Goal: Task Accomplishment & Management: Manage account settings

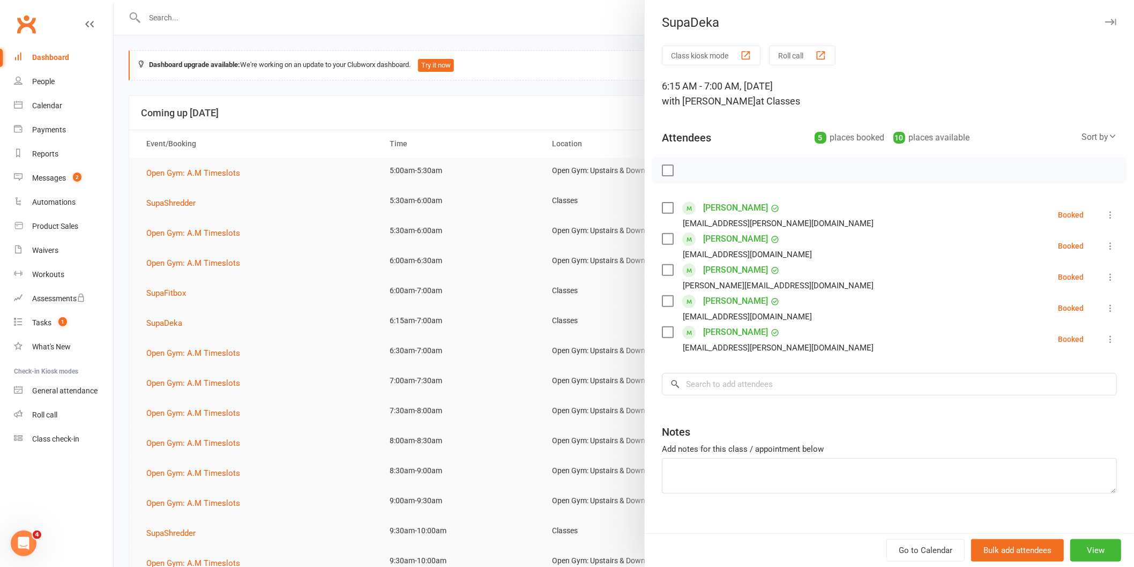
click at [592, 205] on div at bounding box center [624, 283] width 1020 height 567
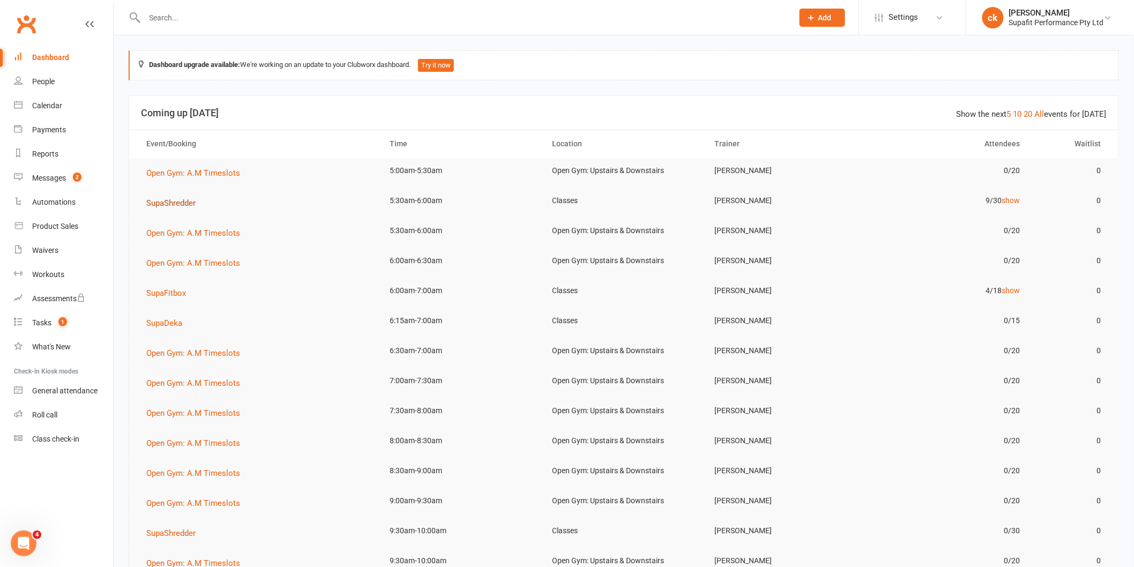
click at [184, 201] on span "SupaShredder" at bounding box center [170, 203] width 49 height 10
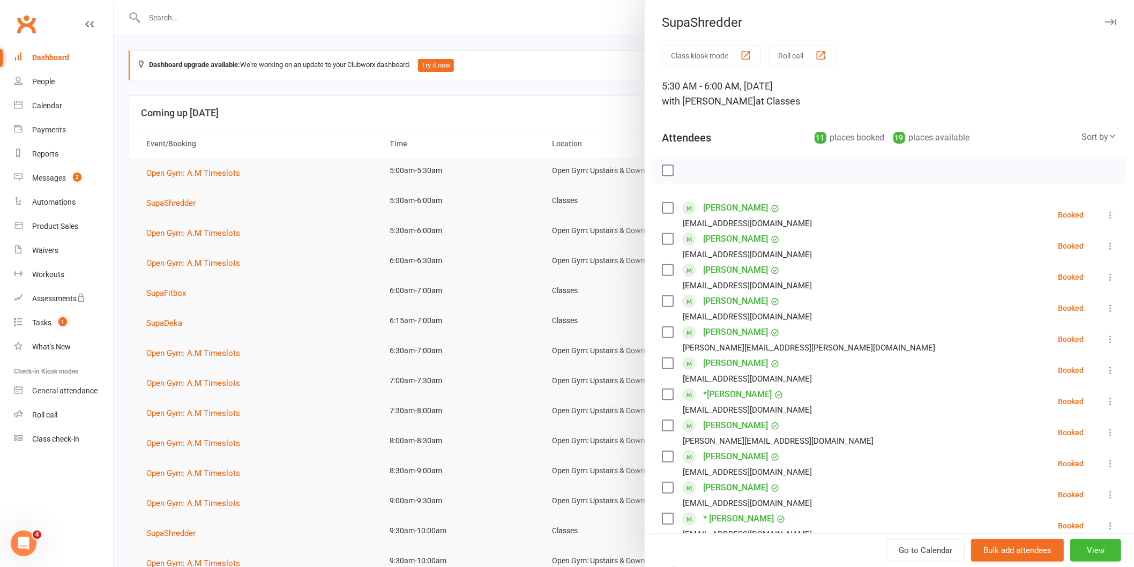
click at [662, 167] on label at bounding box center [667, 170] width 11 height 11
click at [685, 176] on icon "button" at bounding box center [691, 170] width 12 height 12
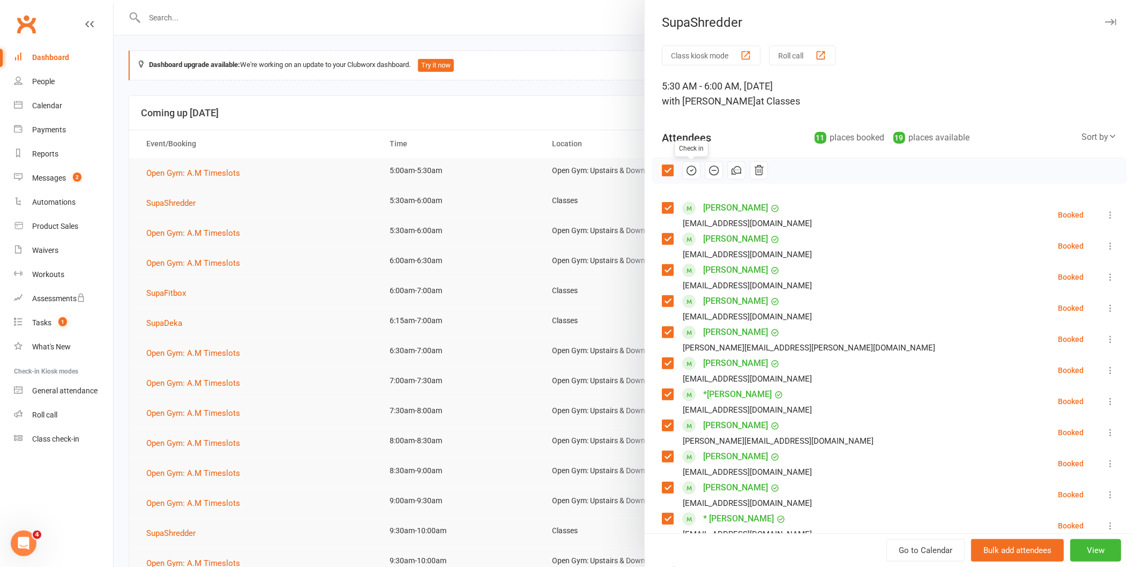
click at [404, 247] on div at bounding box center [624, 283] width 1020 height 567
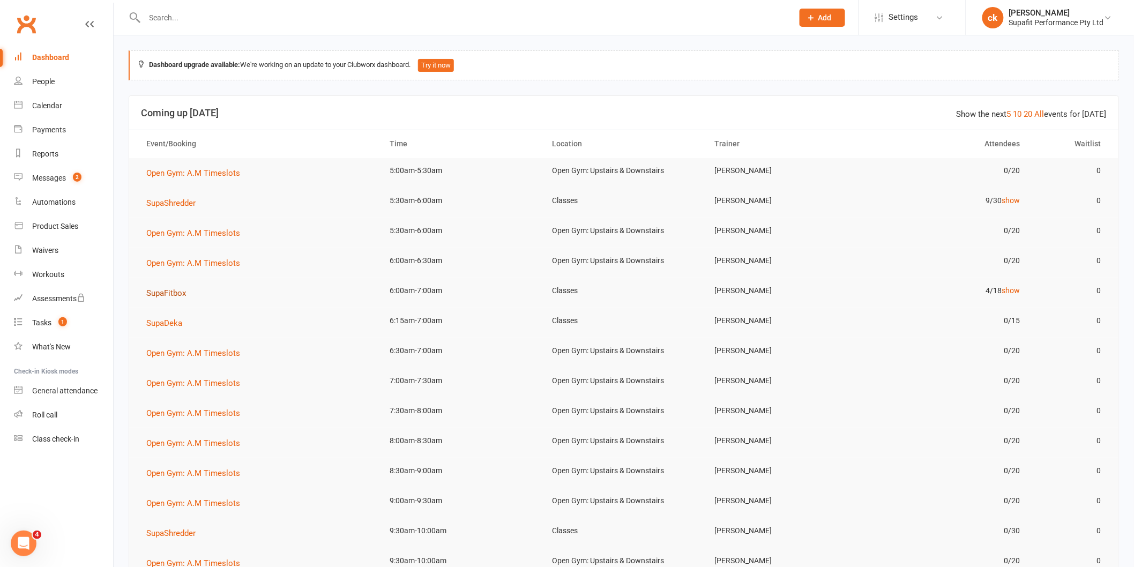
click at [162, 296] on span "SupaFitbox" at bounding box center [166, 293] width 40 height 10
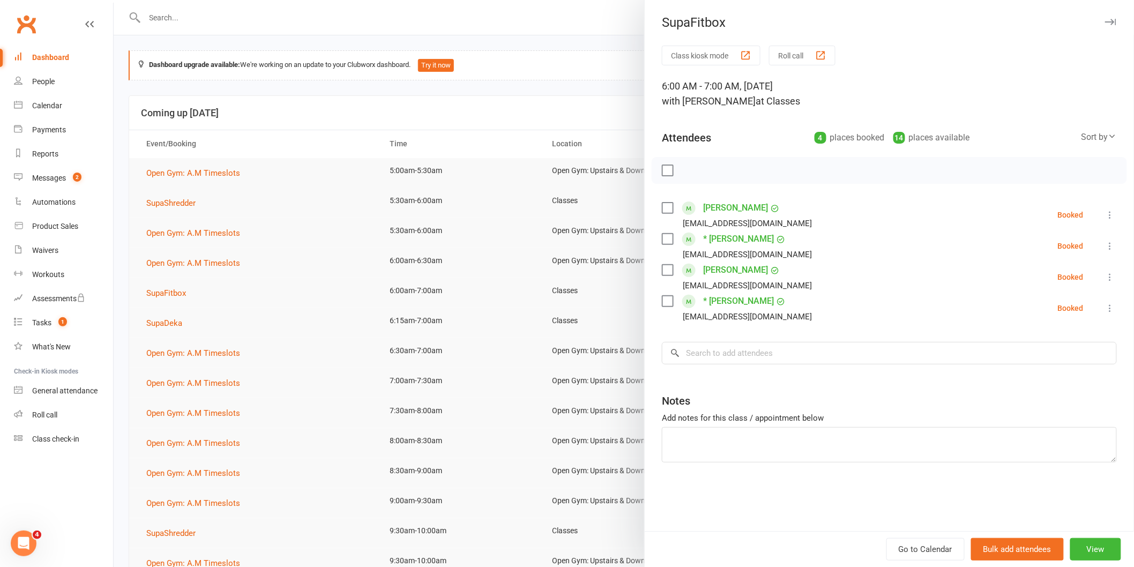
click at [168, 327] on div at bounding box center [624, 283] width 1020 height 567
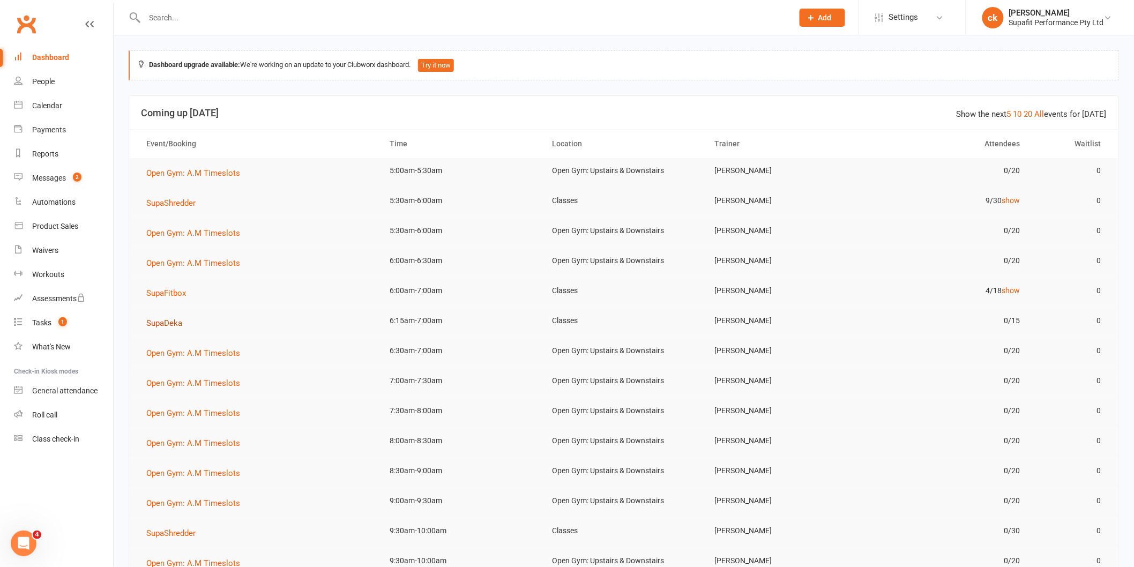
click at [164, 318] on span "SupaDeka" at bounding box center [164, 323] width 36 height 10
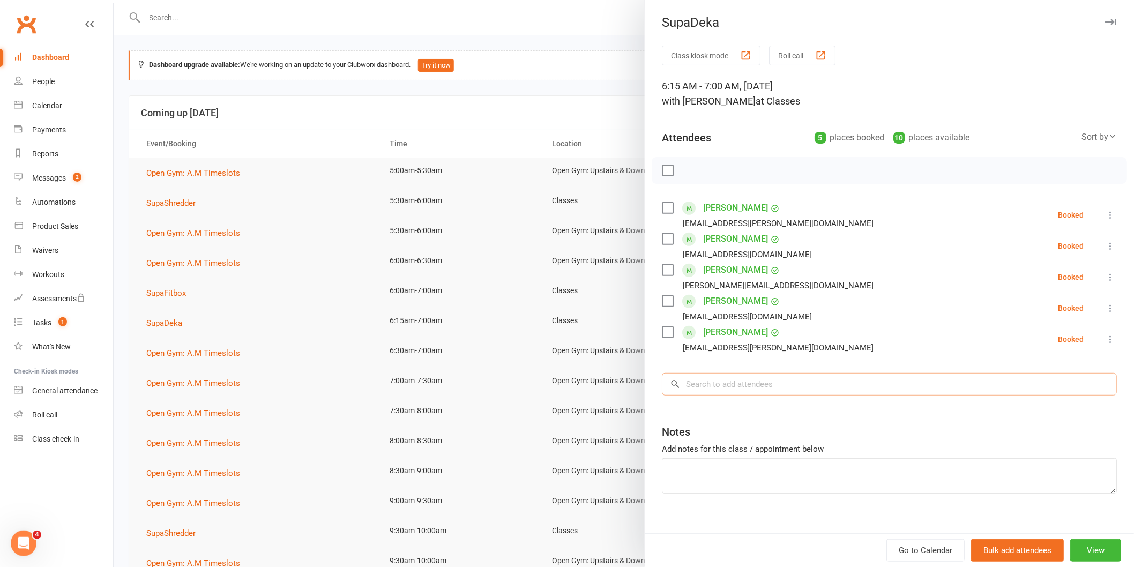
click at [736, 392] on input "search" at bounding box center [889, 384] width 455 height 22
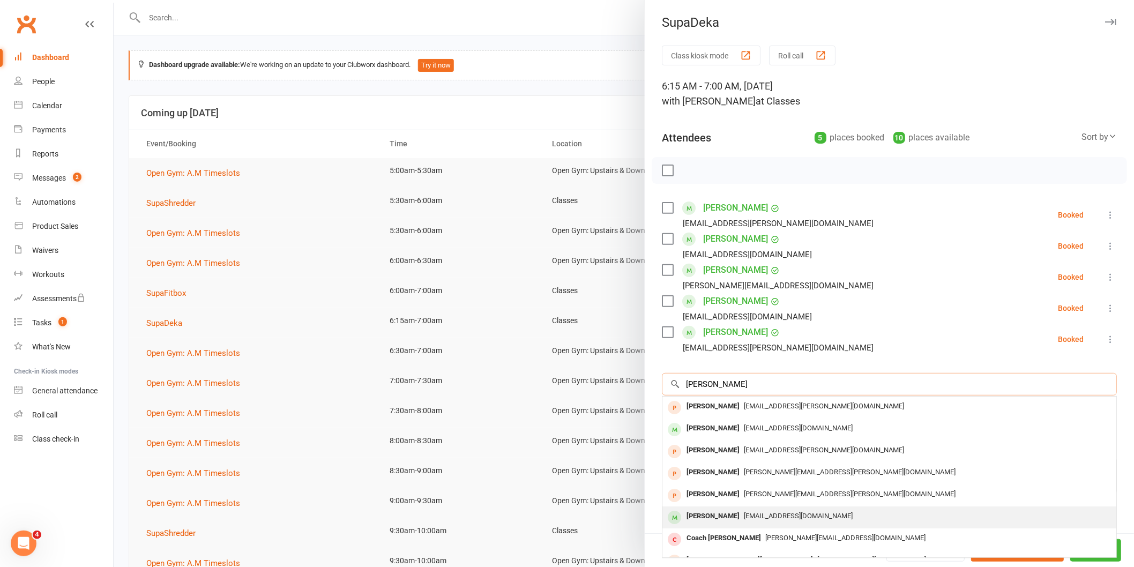
type input "[PERSON_NAME]"
click at [745, 509] on div "[EMAIL_ADDRESS][DOMAIN_NAME]" at bounding box center [888, 516] width 445 height 16
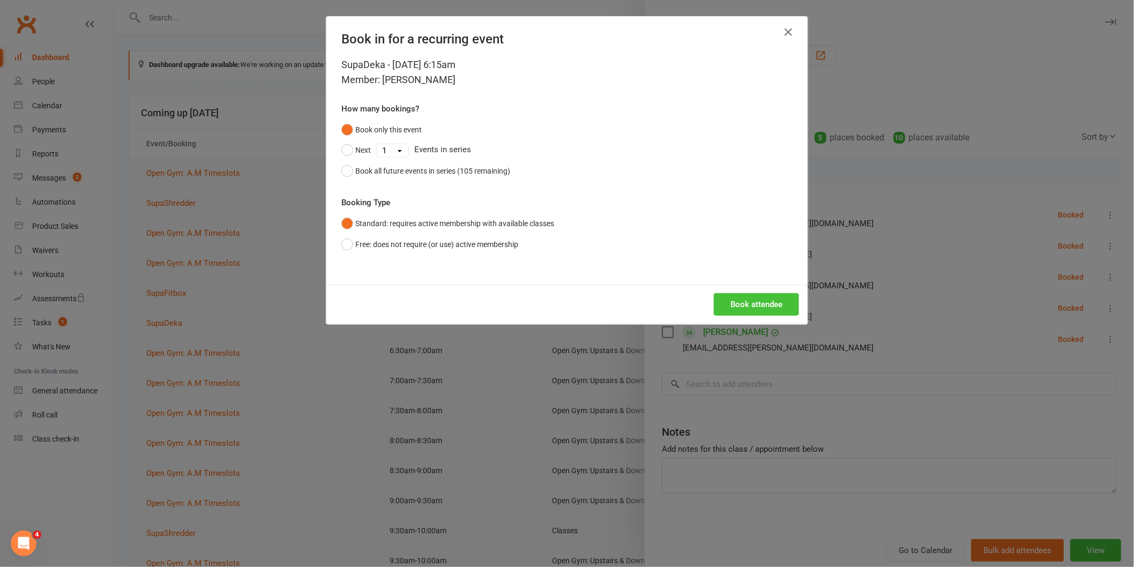
click at [758, 303] on button "Book attendee" at bounding box center [756, 304] width 85 height 22
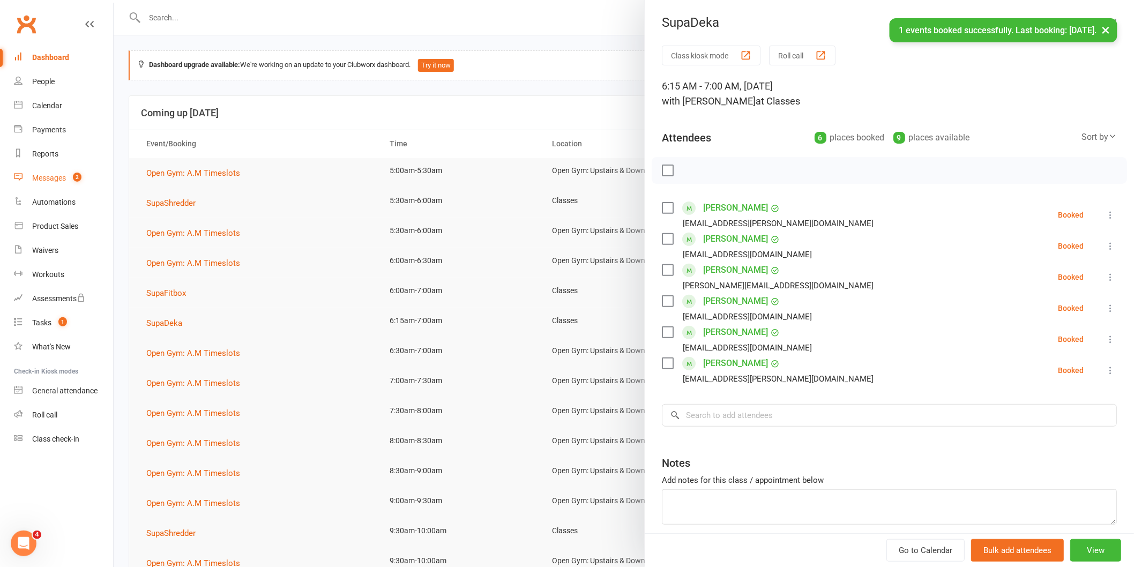
click at [31, 175] on link "Messages 2" at bounding box center [63, 178] width 99 height 24
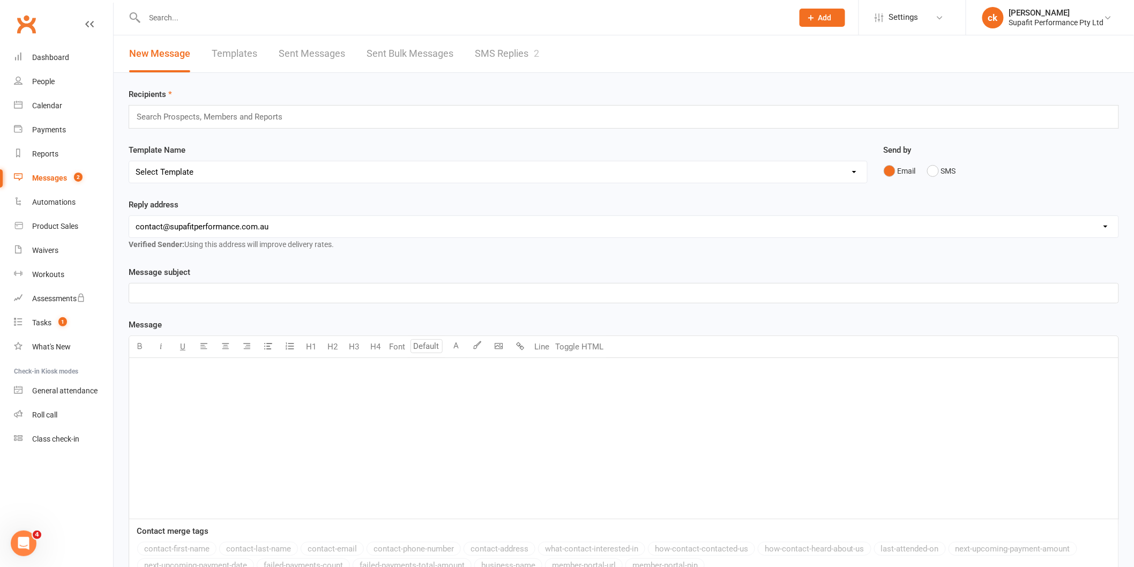
click at [493, 58] on link "SMS Replies 2" at bounding box center [507, 53] width 64 height 37
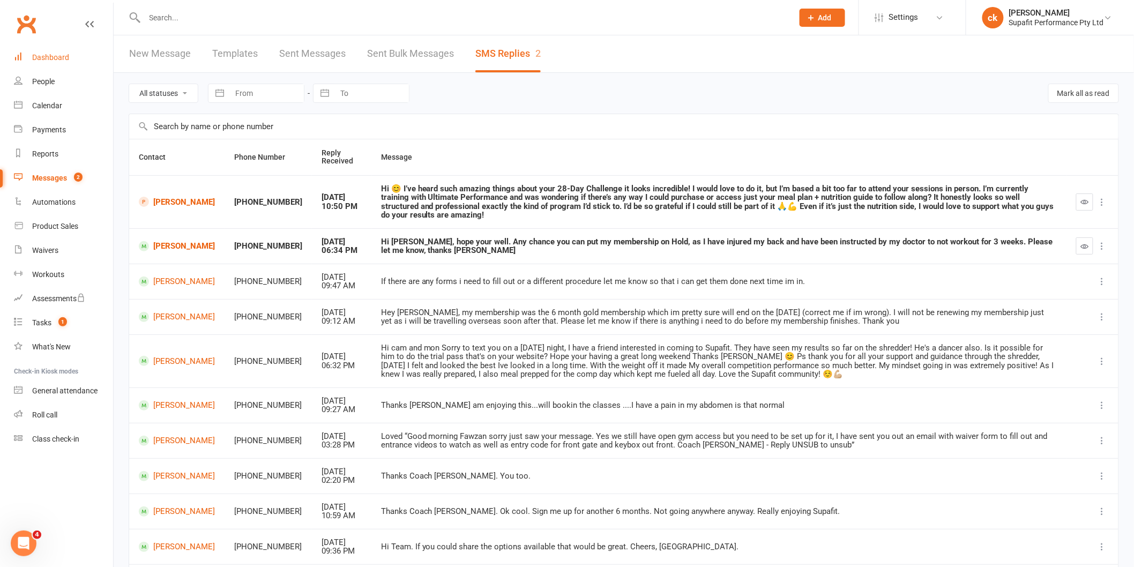
click at [57, 60] on div "Dashboard" at bounding box center [50, 57] width 37 height 9
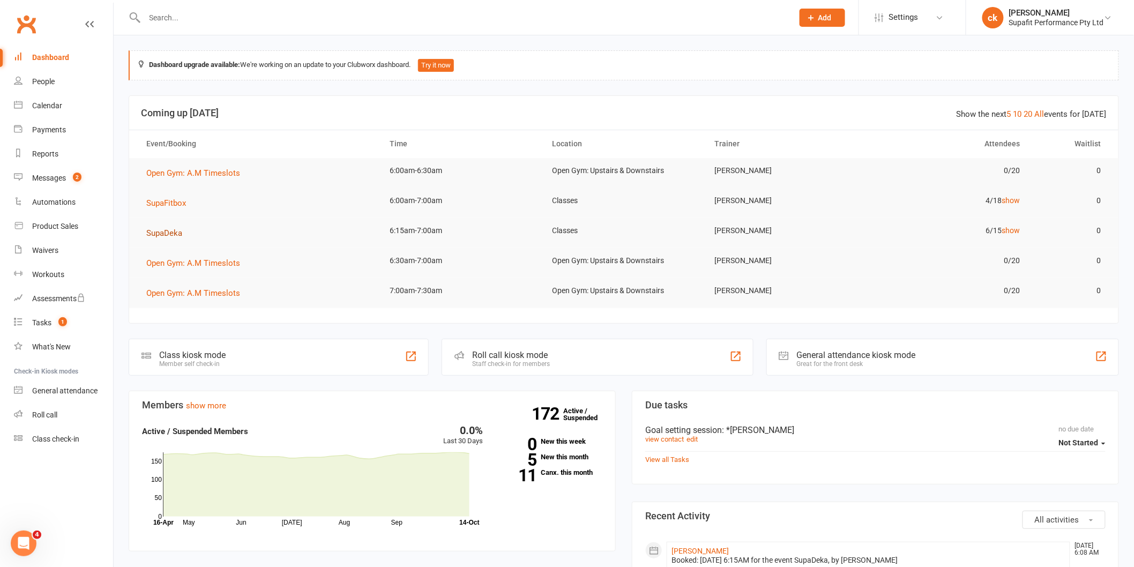
click at [179, 227] on button "SupaDeka" at bounding box center [167, 233] width 43 height 13
